Goal: Information Seeking & Learning: Check status

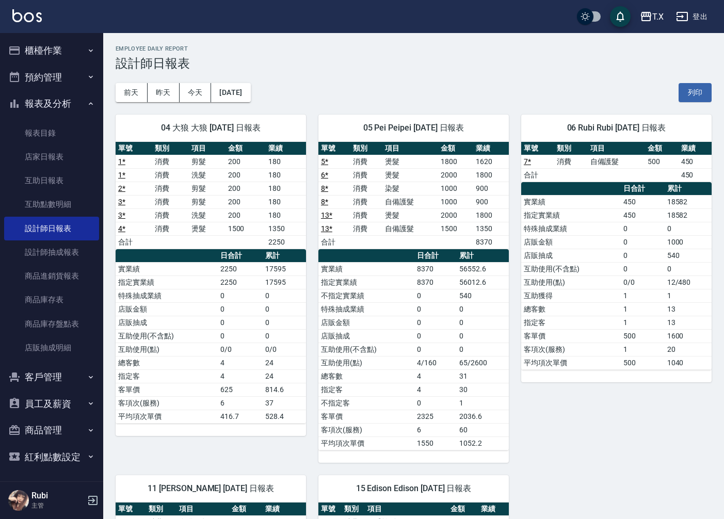
scroll to position [286, 0]
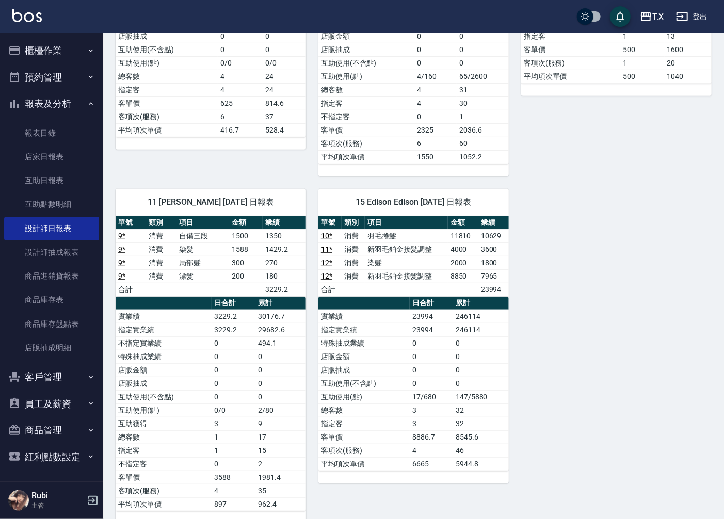
drag, startPoint x: 687, startPoint y: 256, endPoint x: 688, endPoint y: 227, distance: 28.9
click at [695, 228] on div "04 大狼 大狼 [DATE] 日報表 單號 類別 項目 金額 業績 1 * 消費 剪髮 200 180 1 * 消費 洗髮 200 180 2 * 消費 剪…" at bounding box center [407, 170] width 608 height 708
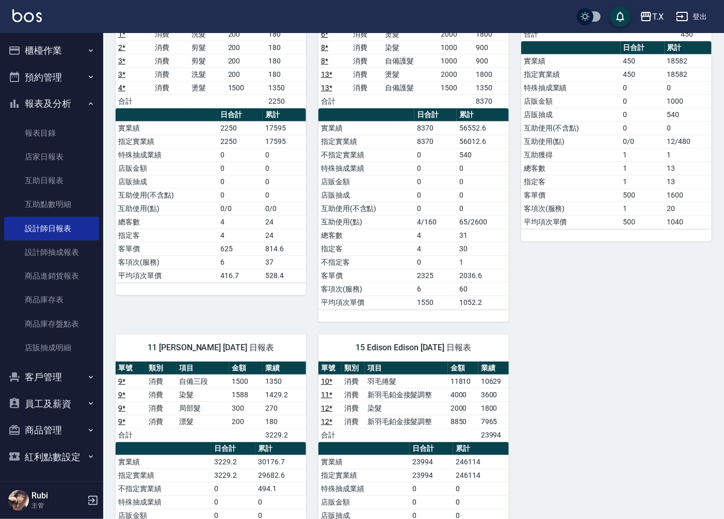
scroll to position [57, 0]
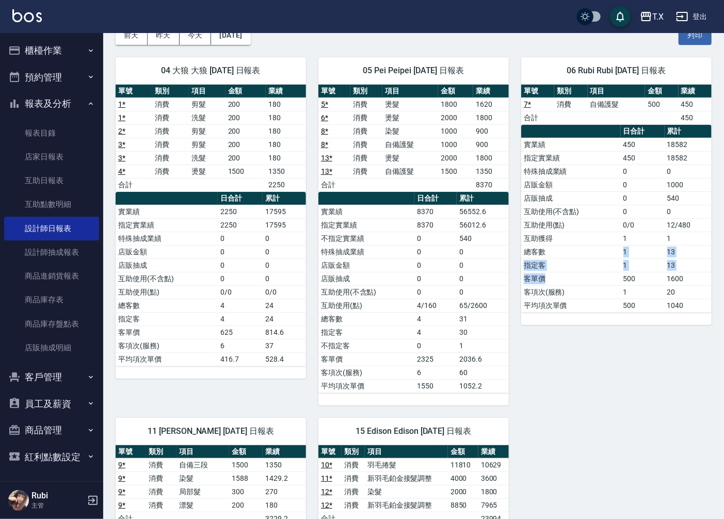
drag, startPoint x: 616, startPoint y: 280, endPoint x: 606, endPoint y: 179, distance: 101.0
click at [609, 246] on tbody "實業績 450 18582 指定實業績 450 18582 特殊抽成業績 0 0 店販金額 0 1000 店販抽成 0 540 互助使用(不含點) 0 0 互…" at bounding box center [616, 225] width 190 height 174
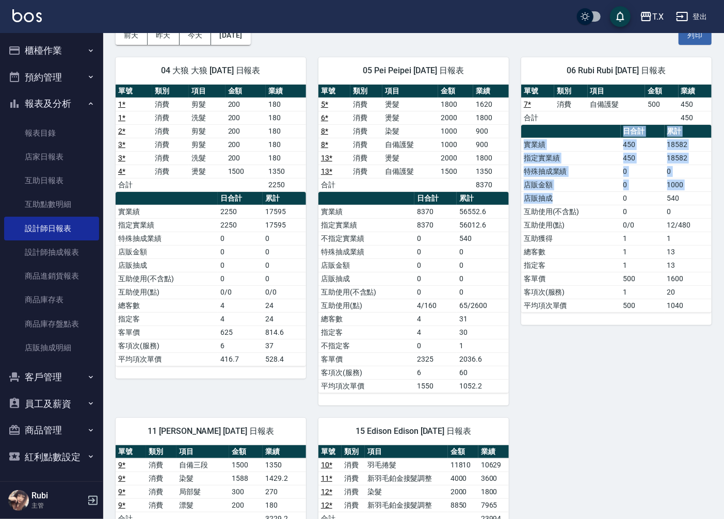
drag, startPoint x: 588, startPoint y: 136, endPoint x: 620, endPoint y: 222, distance: 92.0
click at [620, 222] on table "日合計 累計 實業績 450 18582 指定實業績 450 18582 特殊抽成業績 0 0 店販金額 0 1000 店販抽成 0 540 互助使用(不含點…" at bounding box center [616, 219] width 190 height 188
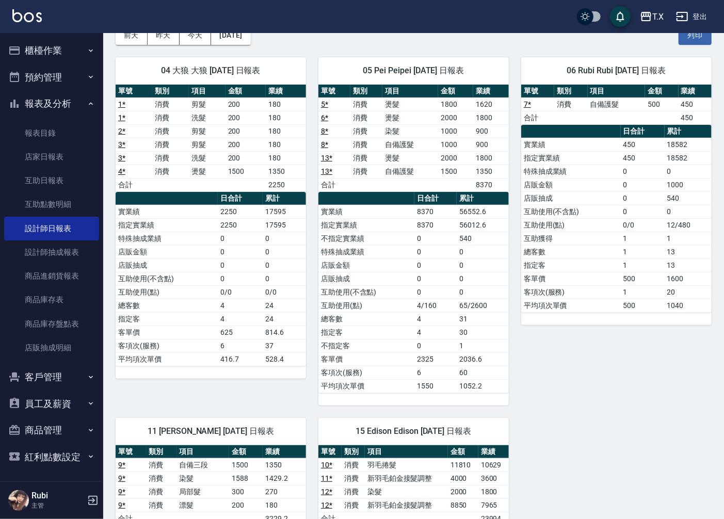
click at [621, 283] on tbody "實業績 450 18582 指定實業績 450 18582 特殊抽成業績 0 0 店販金額 0 1000 店販抽成 0 540 互助使用(不含點) 0 0 互…" at bounding box center [616, 225] width 190 height 174
drag, startPoint x: 617, startPoint y: 251, endPoint x: 610, endPoint y: 220, distance: 31.3
click at [610, 220] on tbody "實業績 450 18582 指定實業績 450 18582 特殊抽成業績 0 0 店販金額 0 1000 店販抽成 0 540 互助使用(不含點) 0 0 互…" at bounding box center [616, 225] width 190 height 174
drag, startPoint x: 599, startPoint y: 176, endPoint x: 618, endPoint y: 257, distance: 82.7
click at [615, 232] on tbody "實業績 450 18582 指定實業績 450 18582 特殊抽成業績 0 0 店販金額 0 1000 店販抽成 0 540 互助使用(不含點) 0 0 互…" at bounding box center [616, 225] width 190 height 174
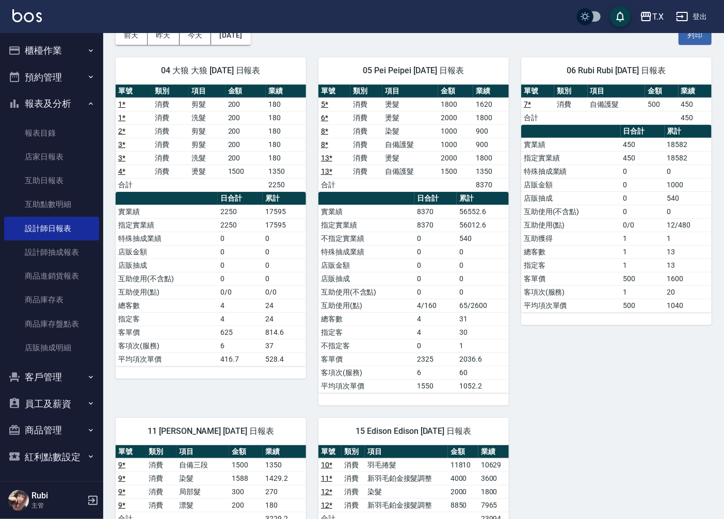
click at [620, 266] on td "指定客" at bounding box center [571, 264] width 100 height 13
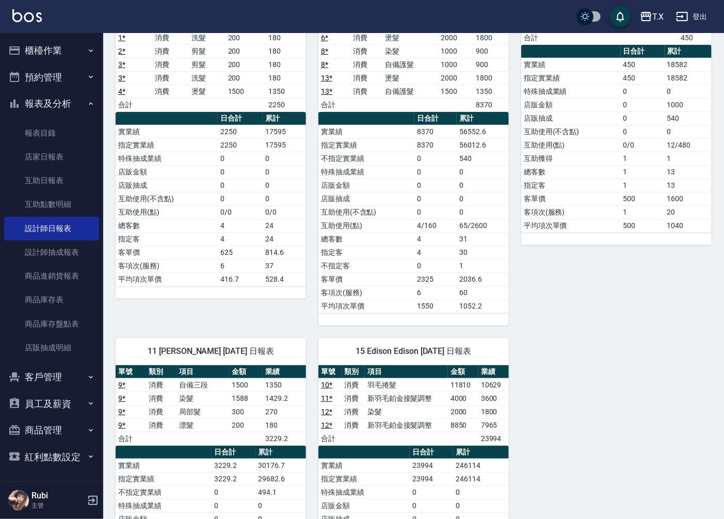
scroll to position [229, 0]
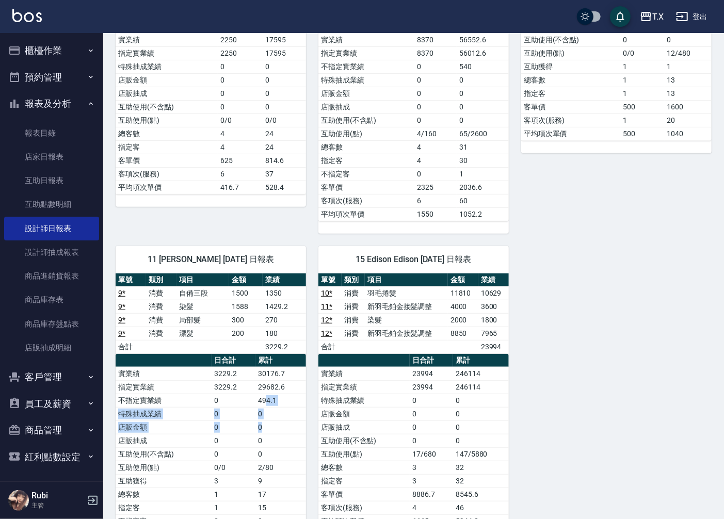
drag, startPoint x: 614, startPoint y: 274, endPoint x: 255, endPoint y: 388, distance: 375.9
click at [260, 398] on tbody "實業績 3229.2 30176.7 指定實業績 3229.2 29682.6 不指定實業績 0 494.1 特殊抽成業績 0 0 店販金額 0 0 店販抽成…" at bounding box center [211, 467] width 190 height 201
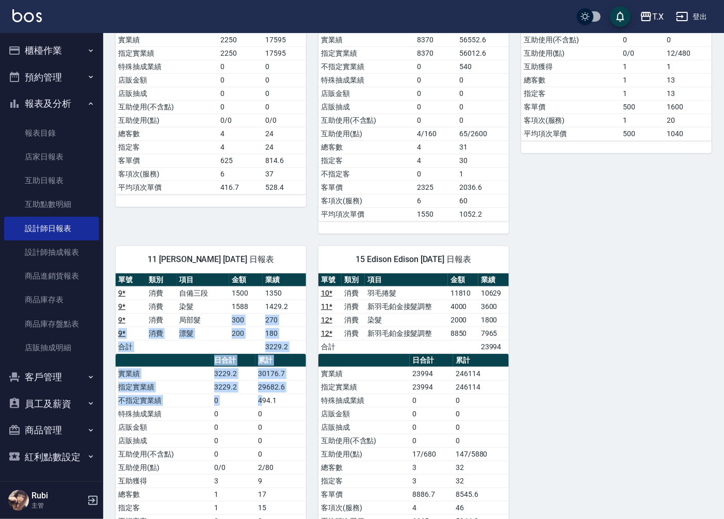
drag, startPoint x: 238, startPoint y: 339, endPoint x: 264, endPoint y: 408, distance: 73.8
click at [264, 404] on div "單號 類別 項目 金額 業績 9 * 消費 自備三段 1500 1350 9 * 消費 染髮 1588 1429.2 9 * 消費 局部髮 300 270 9…" at bounding box center [211, 420] width 190 height 295
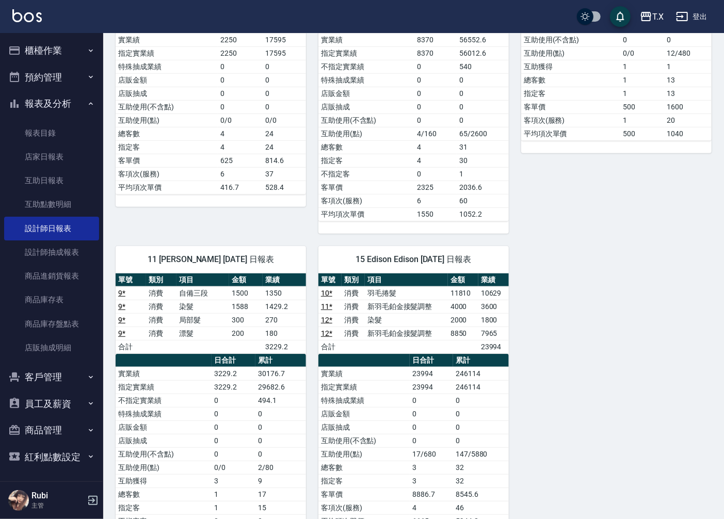
click at [263, 423] on td "0" at bounding box center [280, 426] width 51 height 13
drag, startPoint x: 259, startPoint y: 426, endPoint x: 239, endPoint y: 358, distance: 71.6
click at [250, 384] on tbody "實業績 3229.2 30176.7 指定實業績 3229.2 29682.6 不指定實業績 0 494.1 特殊抽成業績 0 0 店販金額 0 0 店販抽成…" at bounding box center [211, 467] width 190 height 201
drag, startPoint x: 218, startPoint y: 298, endPoint x: 244, endPoint y: 389, distance: 94.8
click at [240, 369] on div "單號 類別 項目 金額 業績 9 * 消費 自備三段 1500 1350 9 * 消費 染髮 1588 1429.2 9 * 消費 局部髮 300 270 9…" at bounding box center [211, 420] width 190 height 295
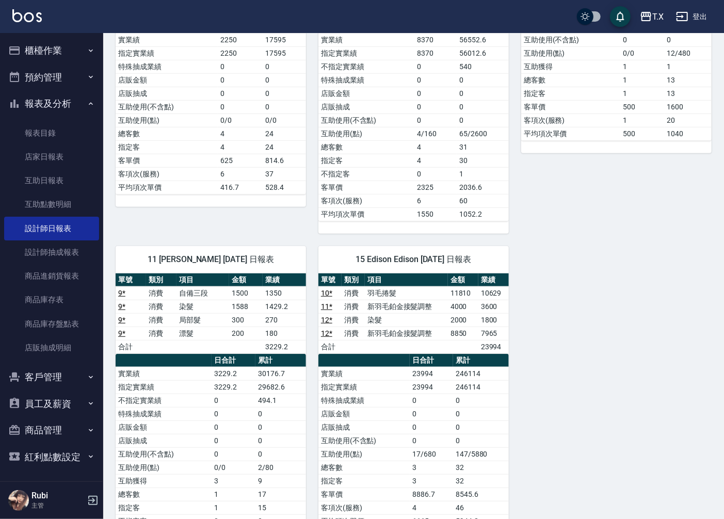
click at [250, 403] on td "0" at bounding box center [233, 399] width 44 height 13
drag, startPoint x: 365, startPoint y: 419, endPoint x: 349, endPoint y: 328, distance: 91.7
click at [364, 394] on tbody "實業績 23994 246114 指定實業績 23994 246114 特殊抽成業績 0 0 店販金額 0 0 店販抽成 0 0 互助使用(不含點) 0 0 …" at bounding box center [413, 447] width 190 height 161
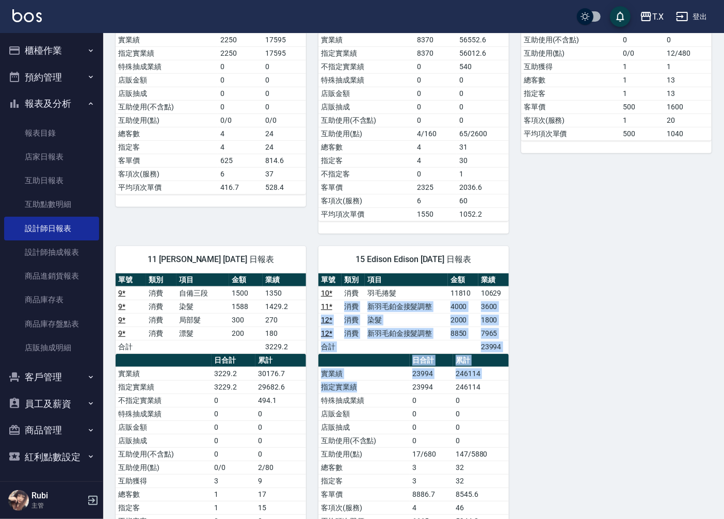
drag, startPoint x: 347, startPoint y: 315, endPoint x: 376, endPoint y: 394, distance: 84.7
click at [376, 393] on div "單號 類別 項目 金額 業績 10 * 消費 羽毛捲髮 11810 10629 11 * 消費 新羽毛鉑金接髮調整 4000 3600 12 * 消費 染髮 …" at bounding box center [413, 400] width 190 height 255
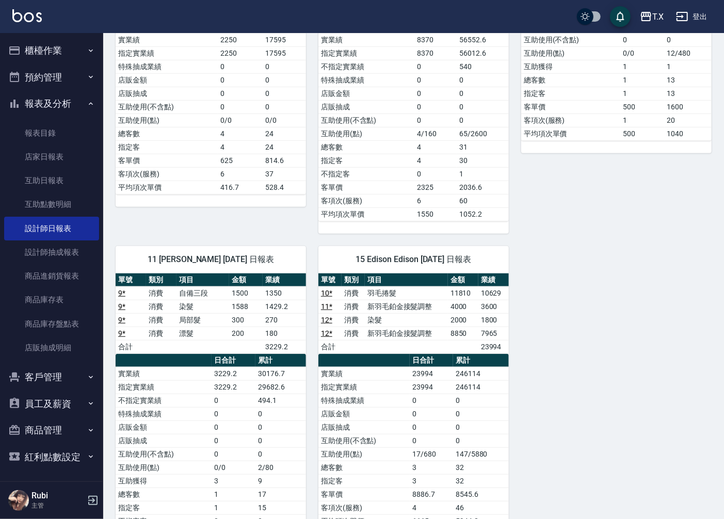
click at [383, 414] on td "店販金額" at bounding box center [363, 413] width 91 height 13
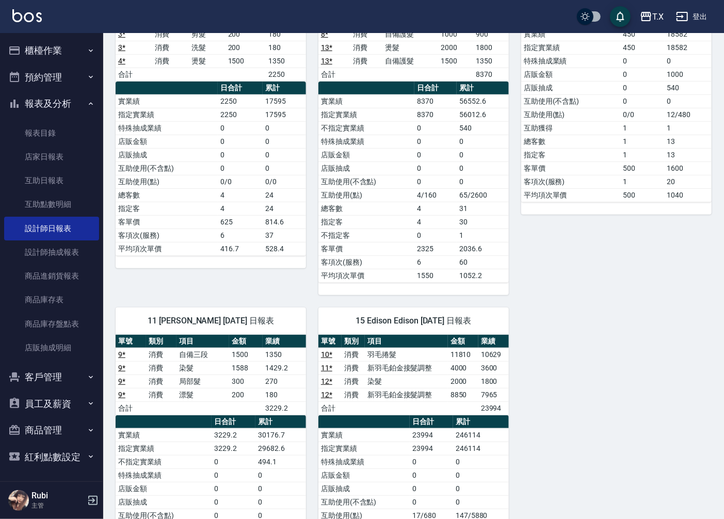
scroll to position [0, 0]
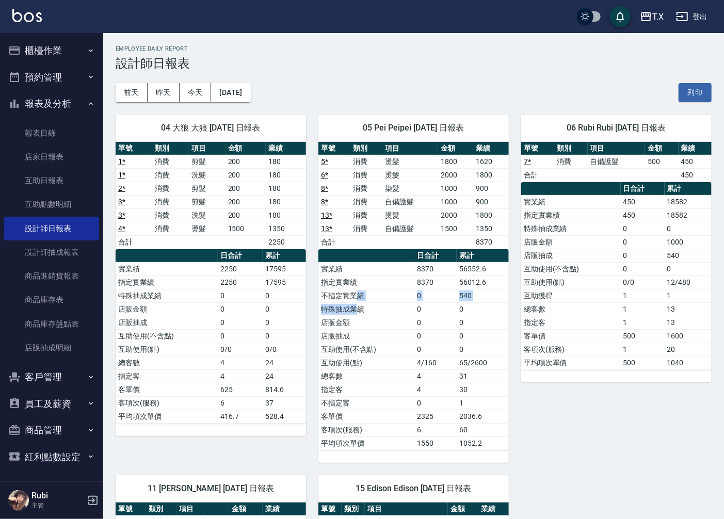
drag, startPoint x: 355, startPoint y: 300, endPoint x: 367, endPoint y: 233, distance: 68.2
click at [358, 270] on tbody "實業績 8370 56552.6 指定實業績 8370 56012.6 不指定實業績 0 540 特殊抽成業績 0 0 店販金額 0 0 店販抽成 0 0 互…" at bounding box center [413, 356] width 190 height 188
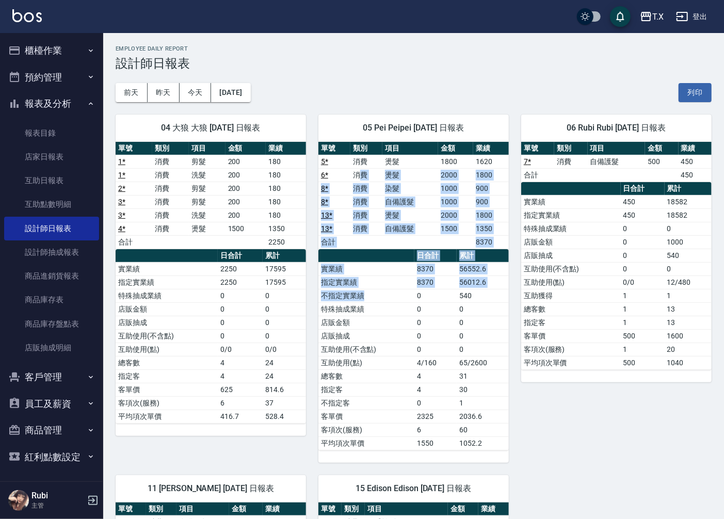
drag, startPoint x: 361, startPoint y: 176, endPoint x: 380, endPoint y: 341, distance: 166.6
click at [377, 301] on div "單號 類別 項目 金額 業績 5 * 消費 燙髮 1800 1620 6 * 消費 燙髮 2000 1800 8 * 消費 染髮 1000 900 8 * 消…" at bounding box center [413, 296] width 190 height 308
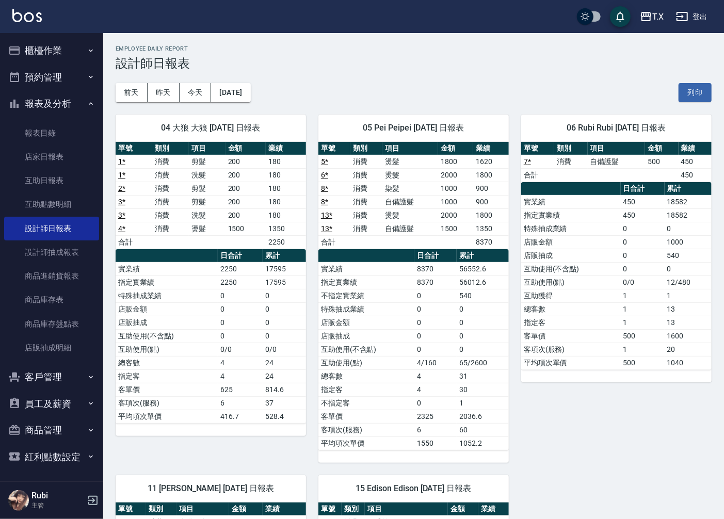
click at [380, 342] on td "店販抽成" at bounding box center [366, 335] width 96 height 13
